Goal: Complete application form

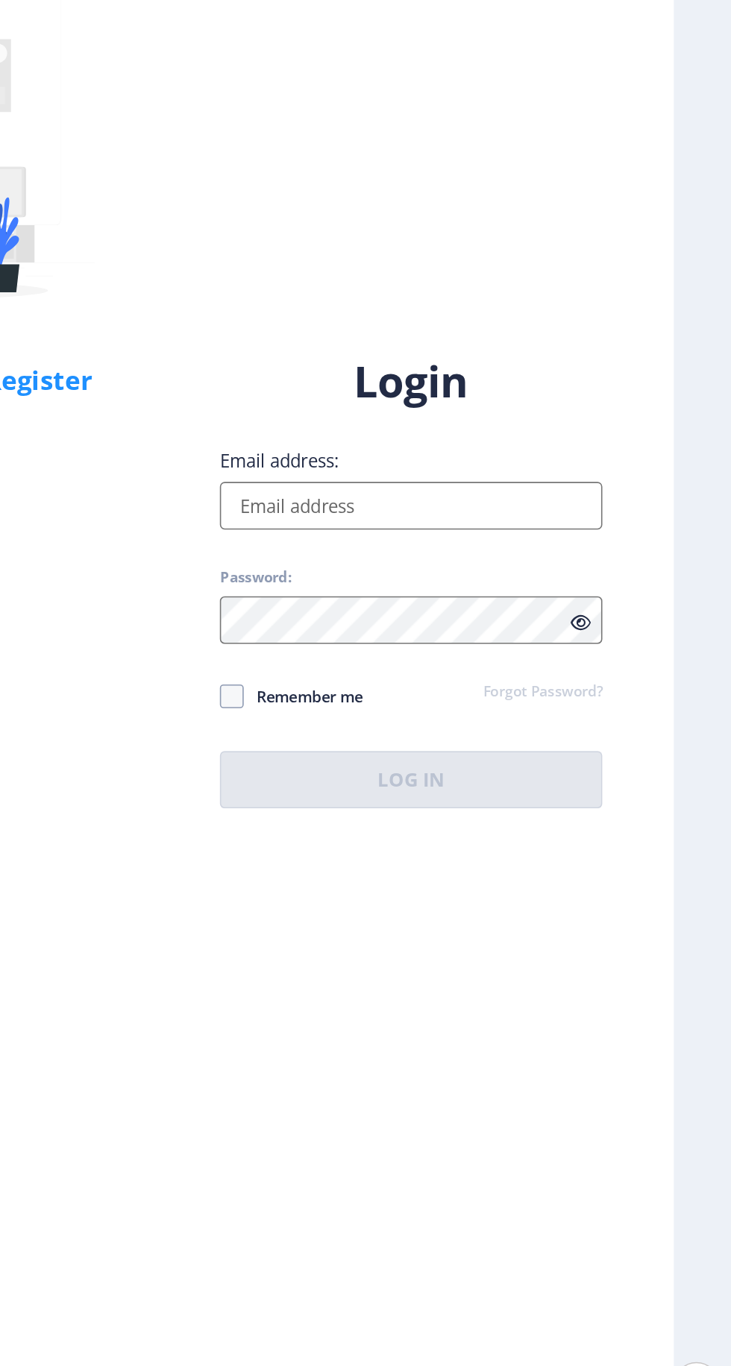
click at [602, 639] on input "Email address:" at bounding box center [529, 624] width 239 height 30
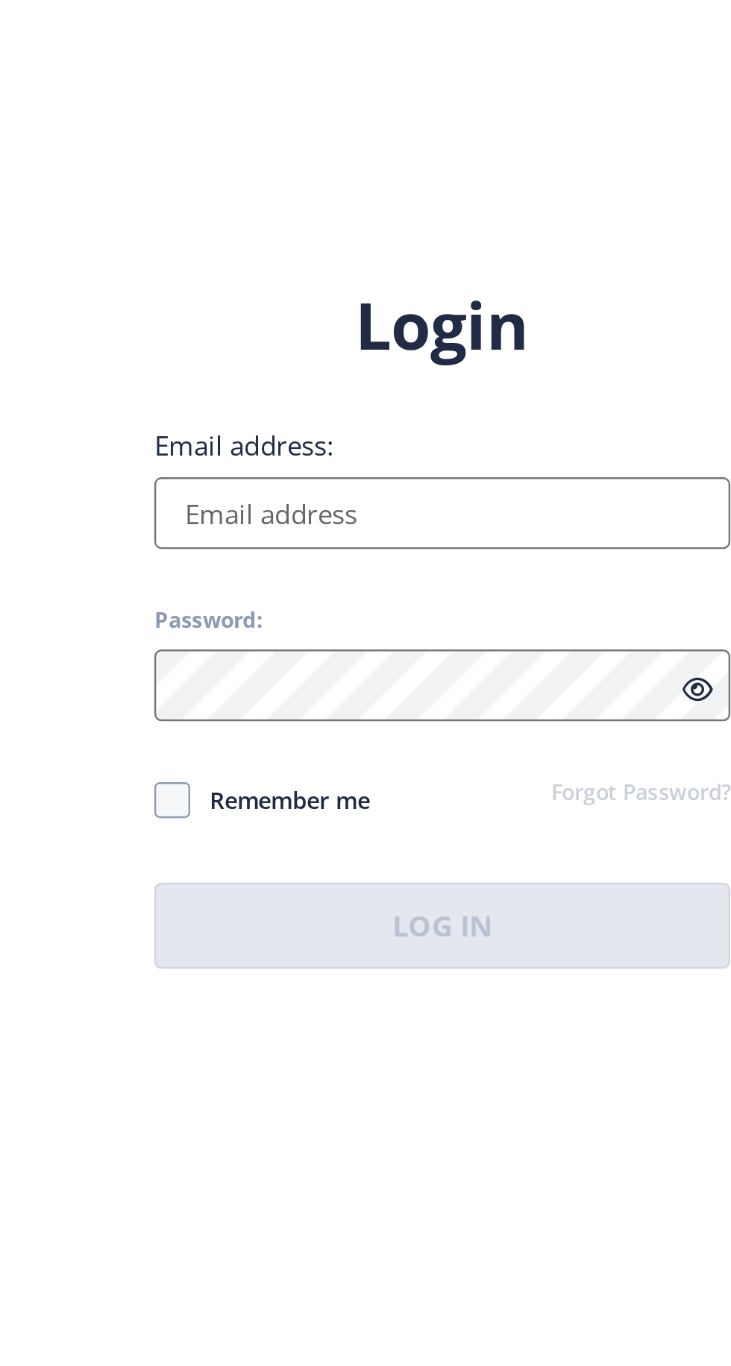
type input "[EMAIL_ADDRESS][DOMAIN_NAME]"
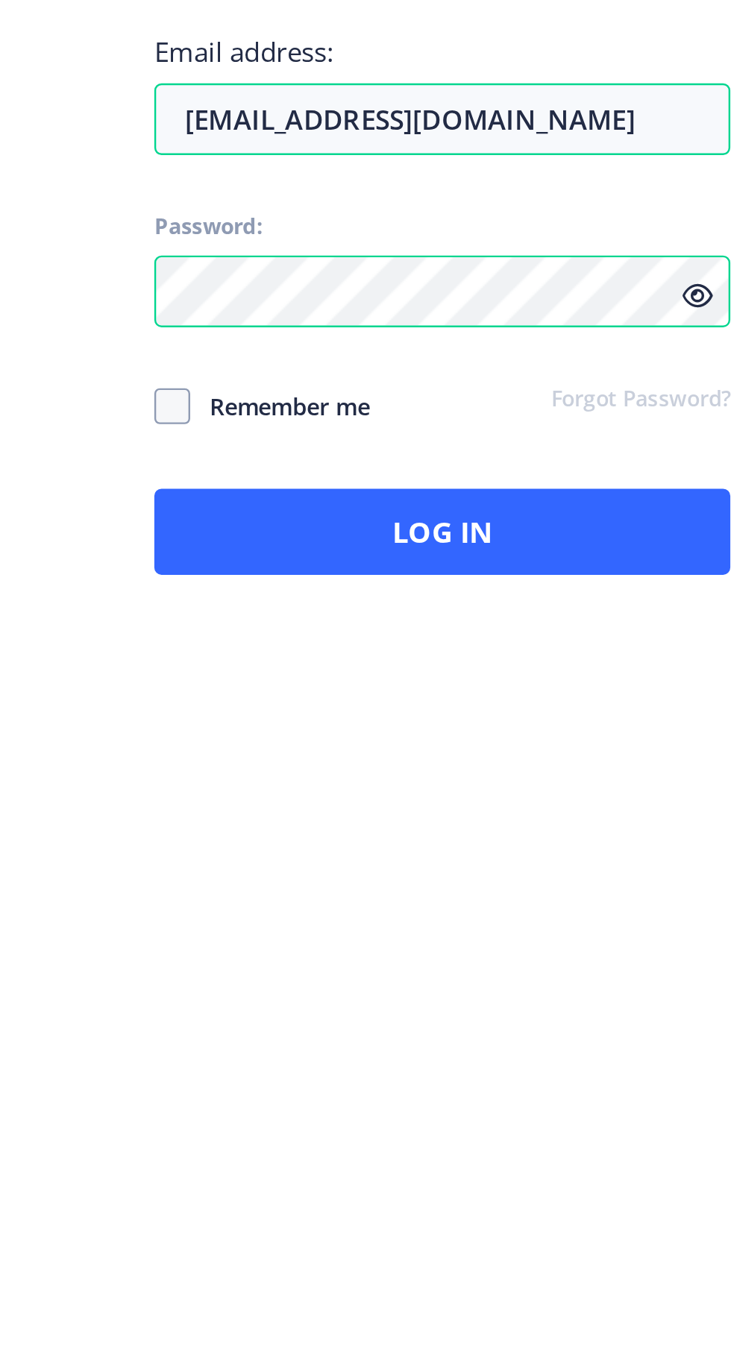
click at [418, 751] on span at bounding box center [417, 743] width 15 height 15
click at [411, 743] on input "Remember me" at bounding box center [410, 743] width 1 height 1
checkbox input "true"
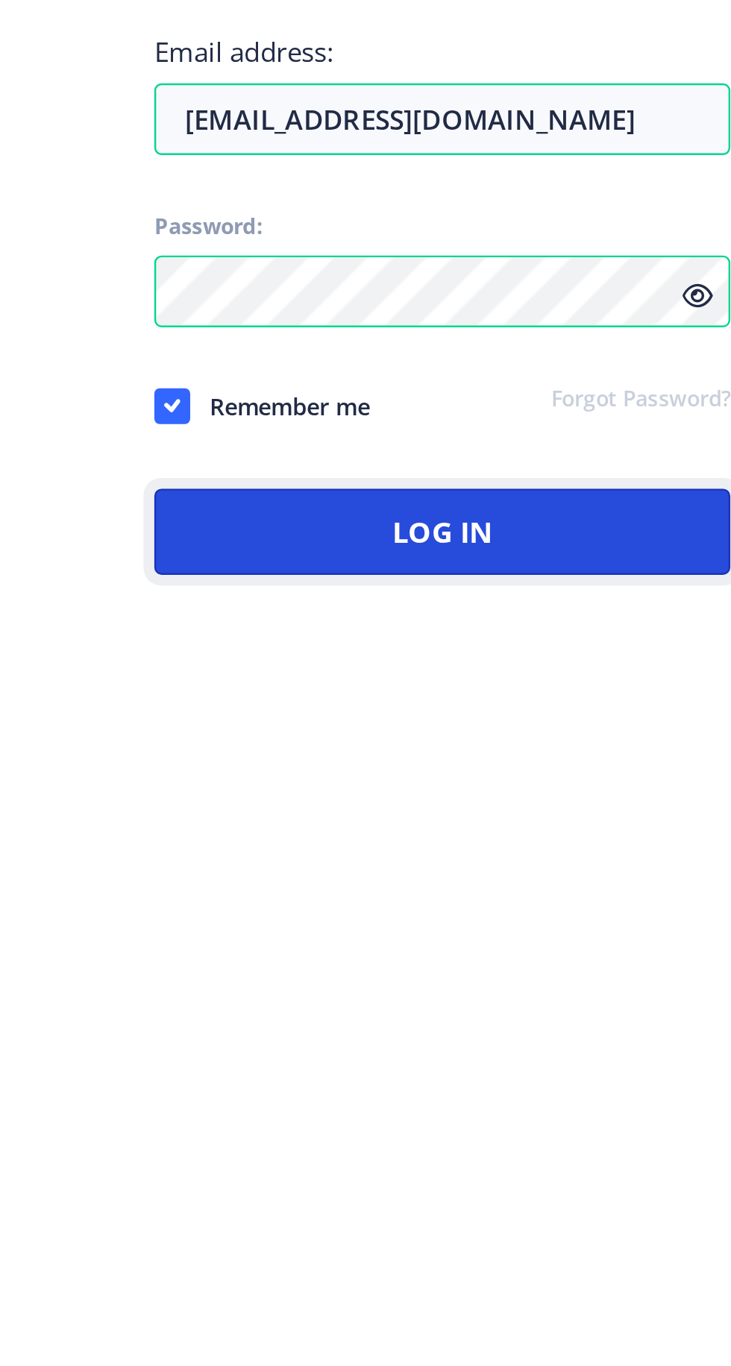
click at [454, 813] on button "Log In" at bounding box center [529, 796] width 239 height 36
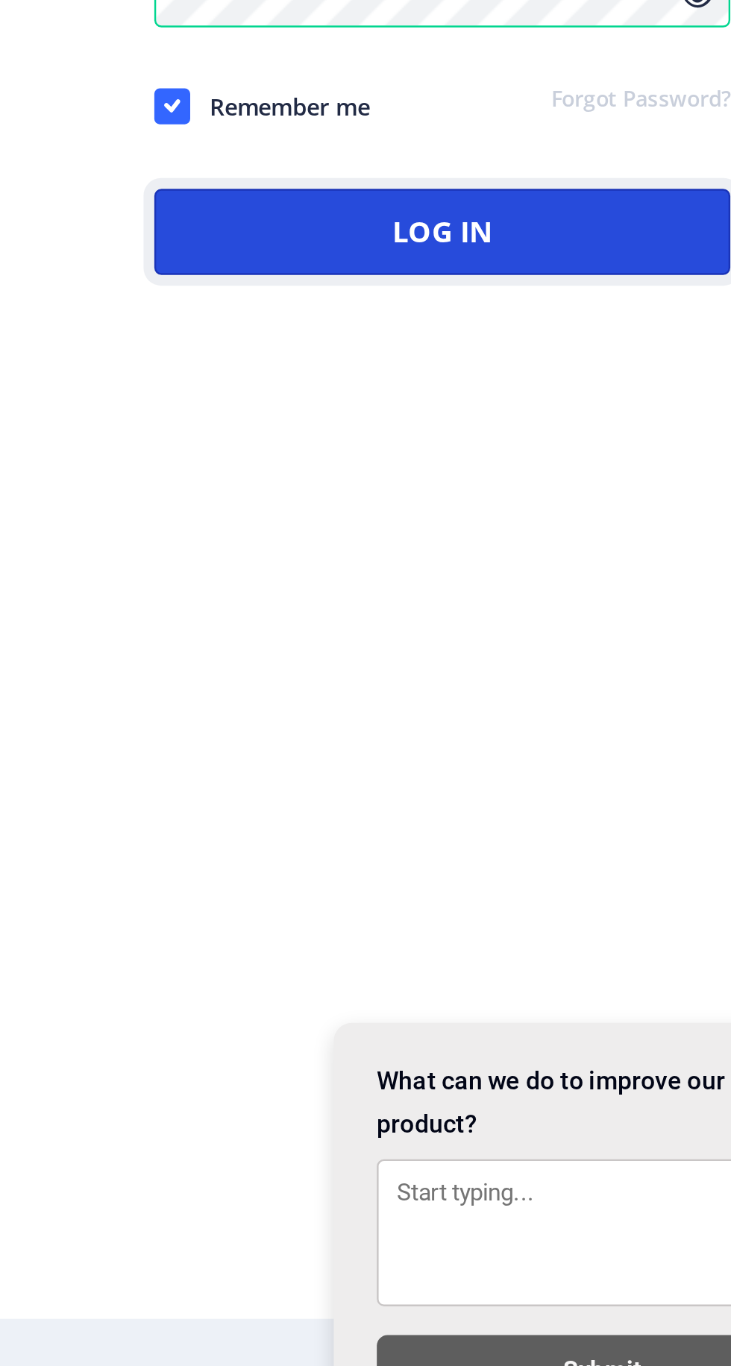
click at [613, 863] on button "Log In" at bounding box center [529, 846] width 239 height 36
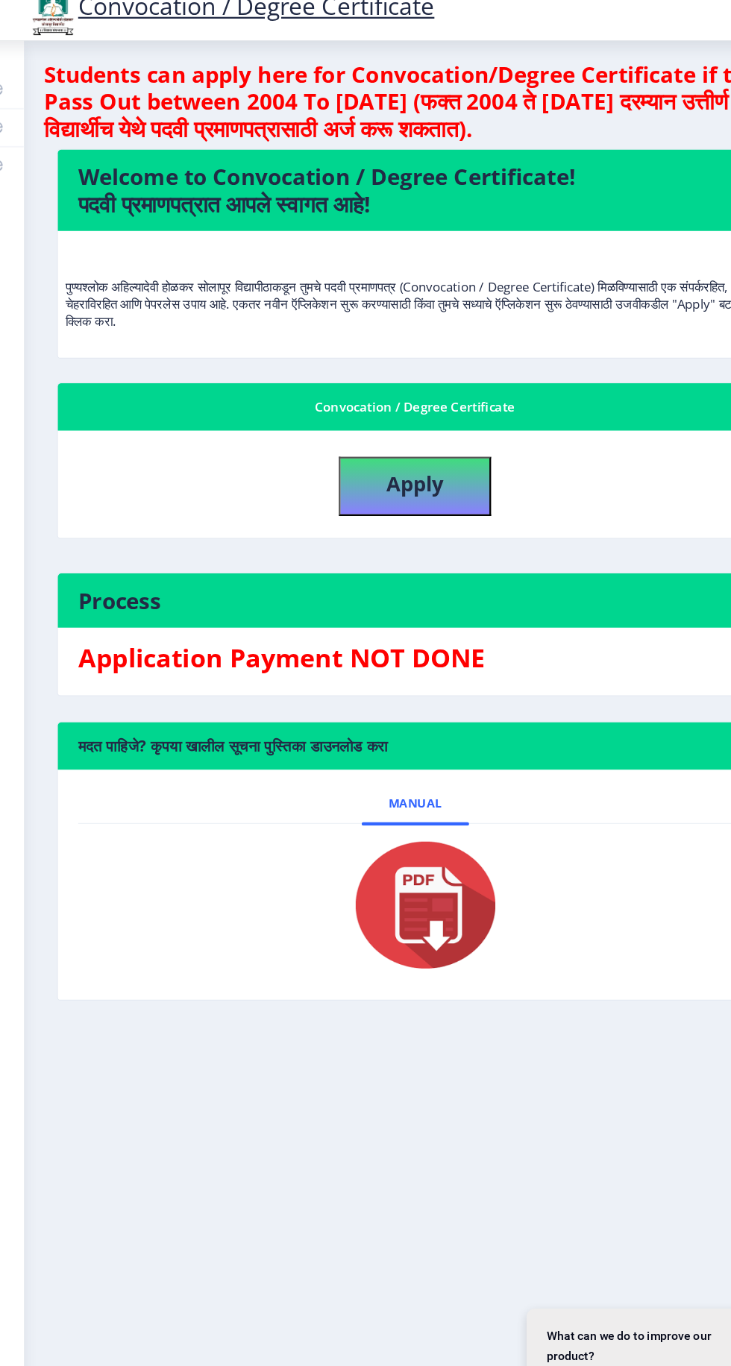
scroll to position [1, 0]
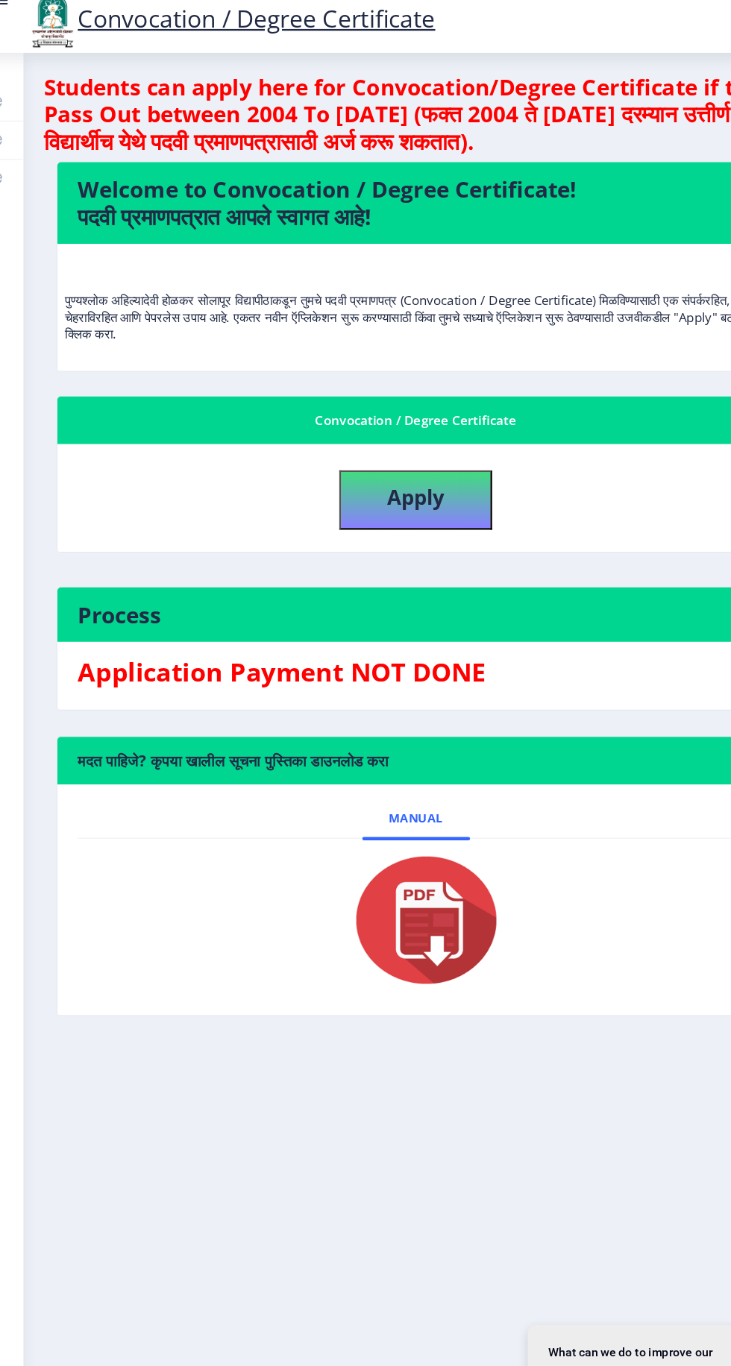
click at [424, 813] on img at bounding box center [386, 818] width 149 height 119
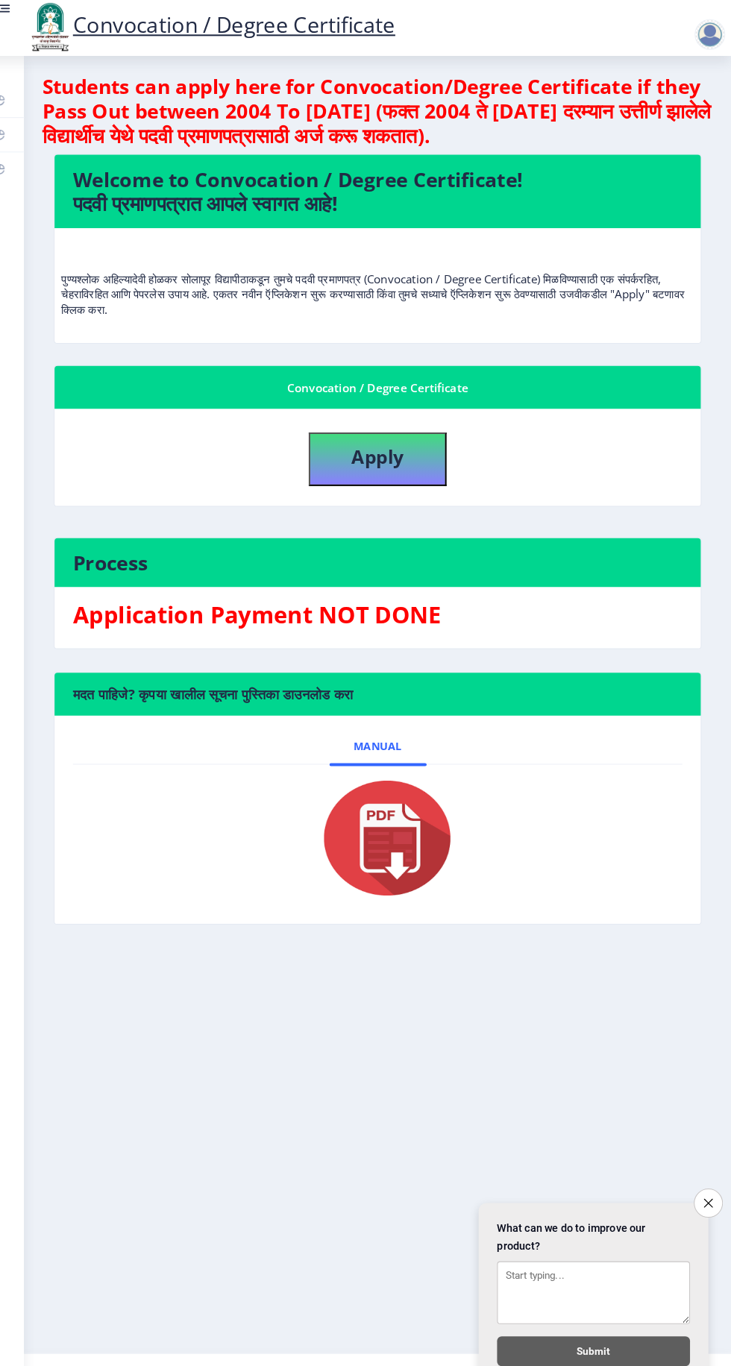
click at [707, 1171] on icon "Close survey" at bounding box center [708, 1174] width 9 height 9
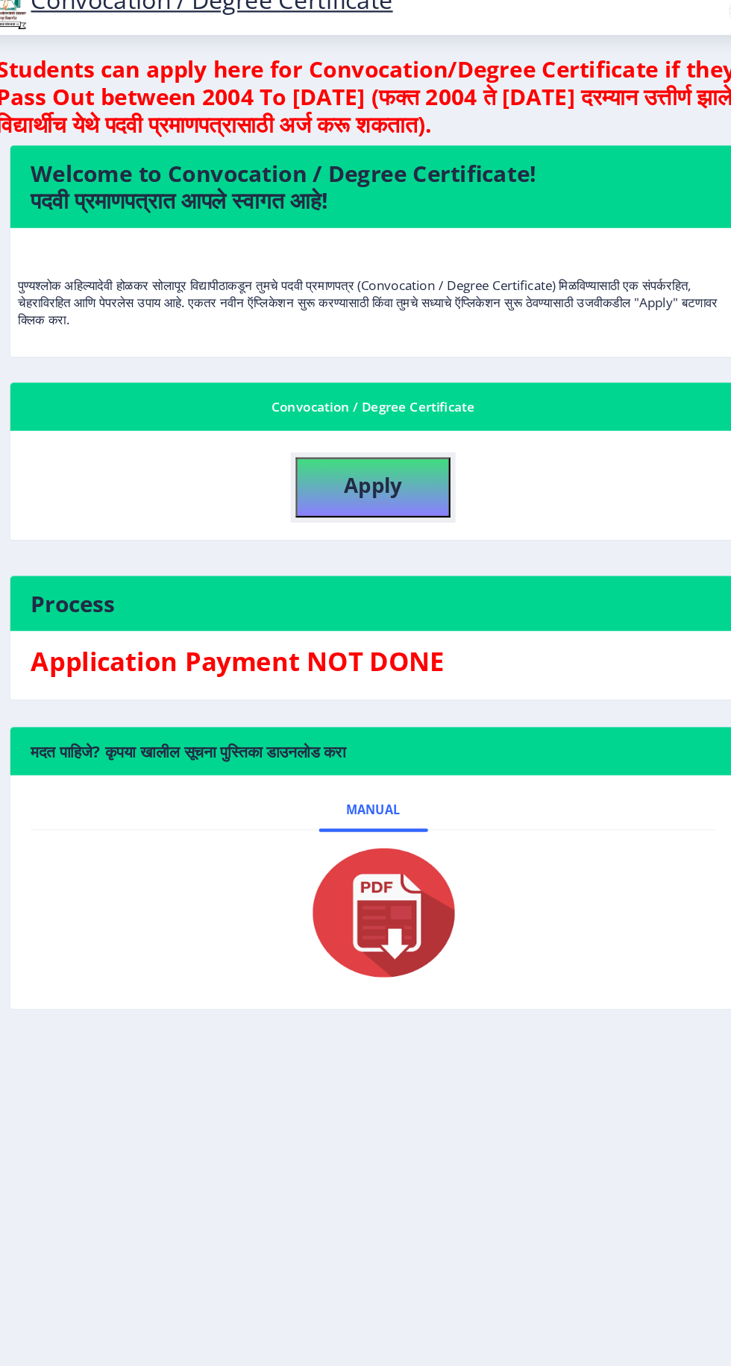
click at [372, 449] on b "Apply" at bounding box center [386, 447] width 51 height 25
select select
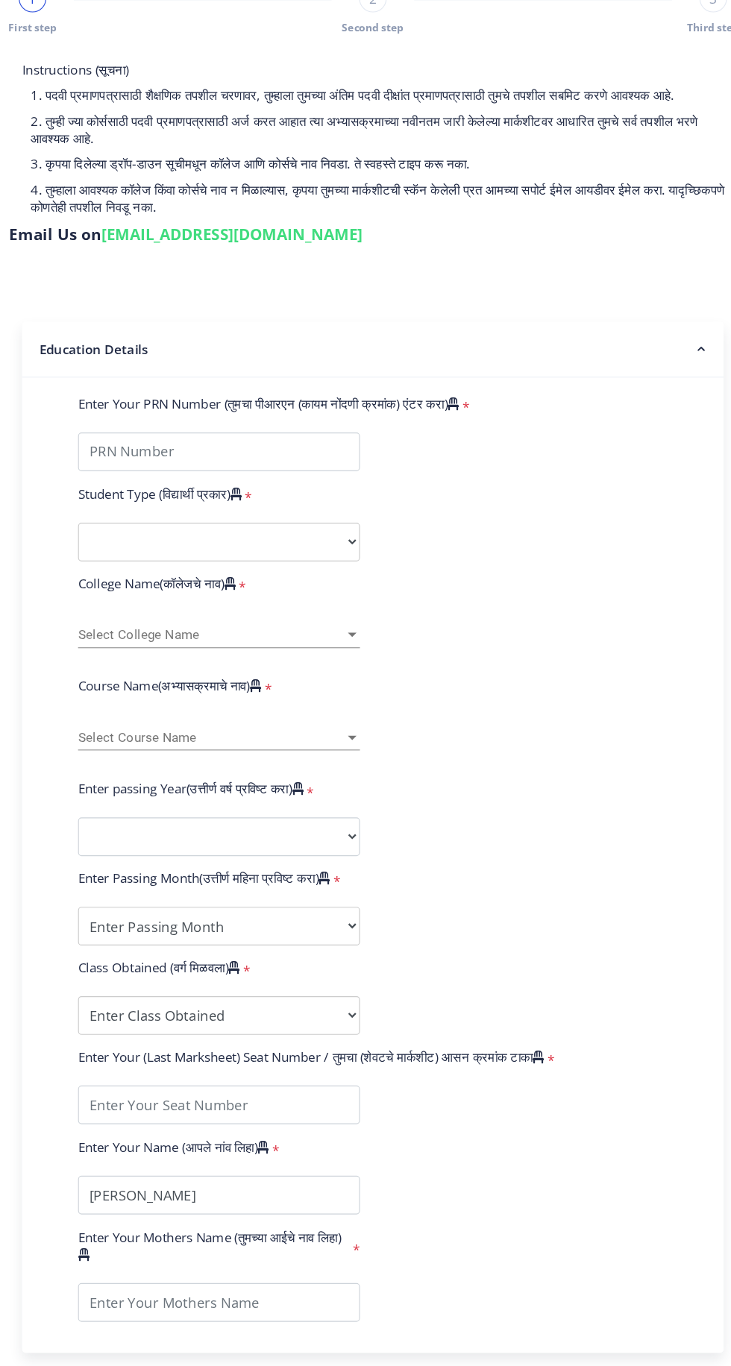
scroll to position [13, 0]
